Goal: Information Seeking & Learning: Stay updated

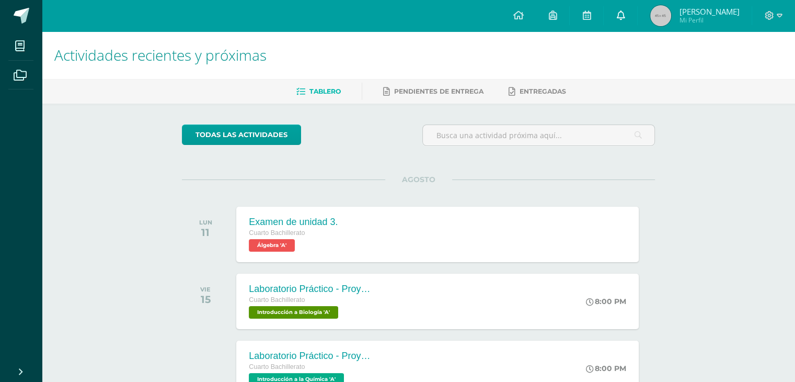
click at [637, 10] on link at bounding box center [620, 15] width 33 height 31
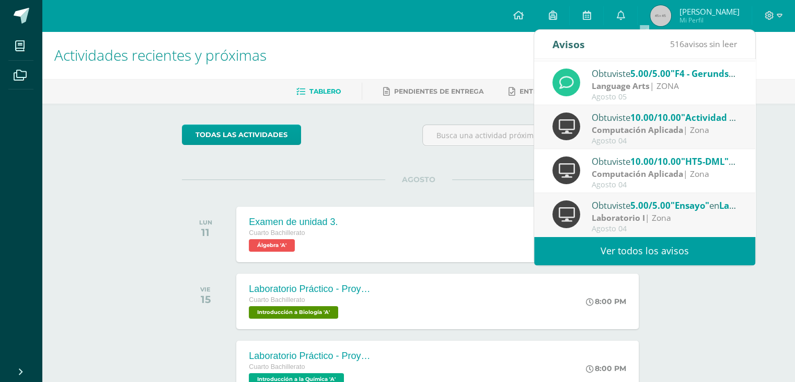
scroll to position [73, 0]
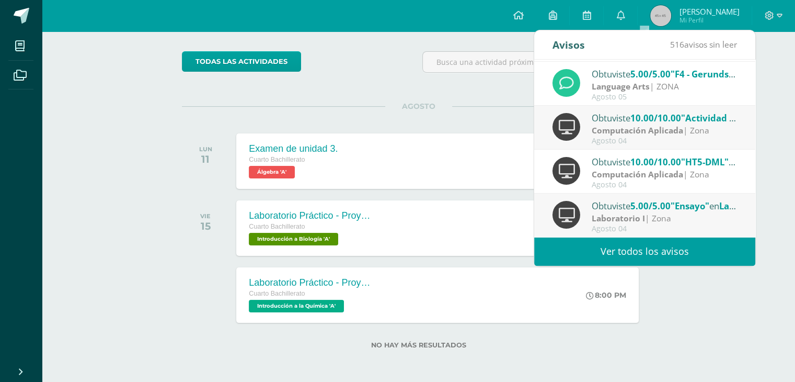
click at [610, 254] on link "Ver todos los avisos" at bounding box center [644, 251] width 221 height 29
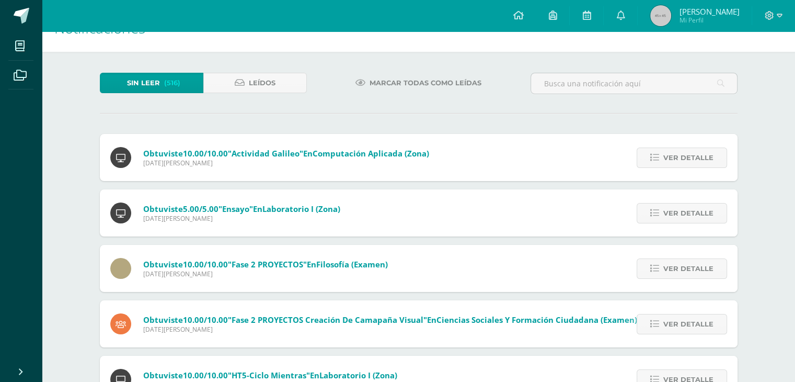
scroll to position [27, 0]
click at [247, 88] on link "Leídos" at bounding box center [255, 83] width 104 height 20
click at [251, 93] on div "Sin leer (516) Leídos" at bounding box center [203, 88] width 215 height 30
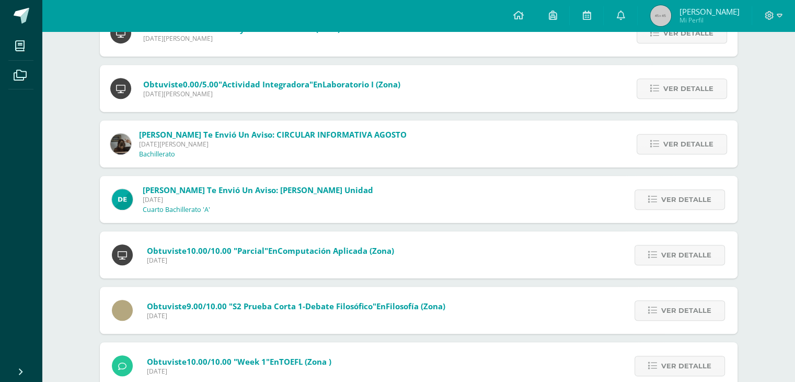
scroll to position [545, 0]
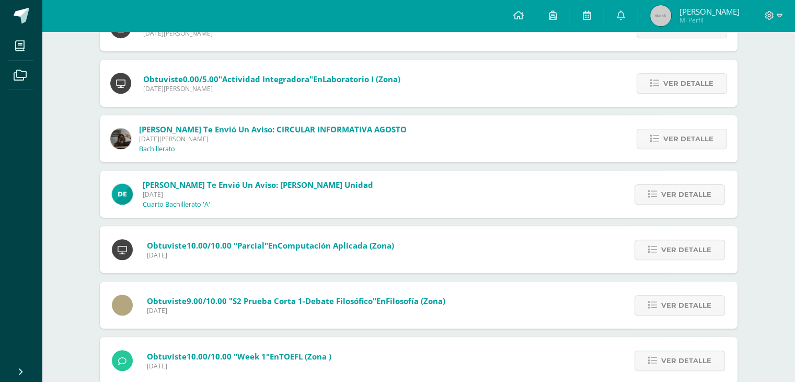
click at [216, 178] on div "[PERSON_NAME] te envió un aviso: [PERSON_NAME] Unidad [DATE] Cuarto Bachillerat…" at bounding box center [243, 193] width 287 height 47
click at [215, 186] on span "[PERSON_NAME] te envió un aviso: [PERSON_NAME] Unidad" at bounding box center [258, 184] width 231 height 10
click at [681, 201] on span "Ver detalle" at bounding box center [687, 194] width 50 height 19
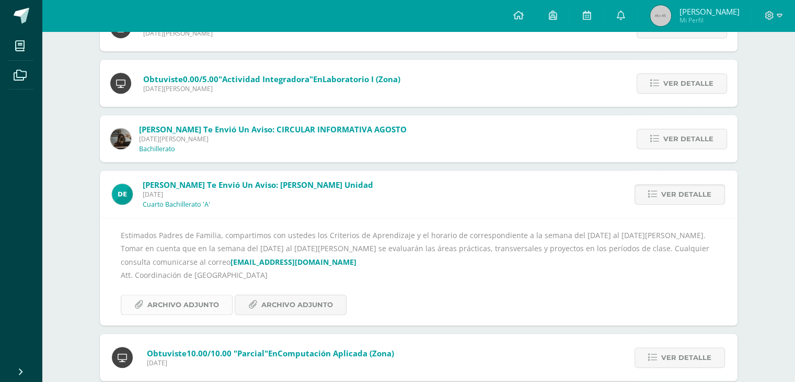
click at [167, 310] on span "Archivo Adjunto" at bounding box center [183, 304] width 72 height 19
